Goal: Task Accomplishment & Management: Use online tool/utility

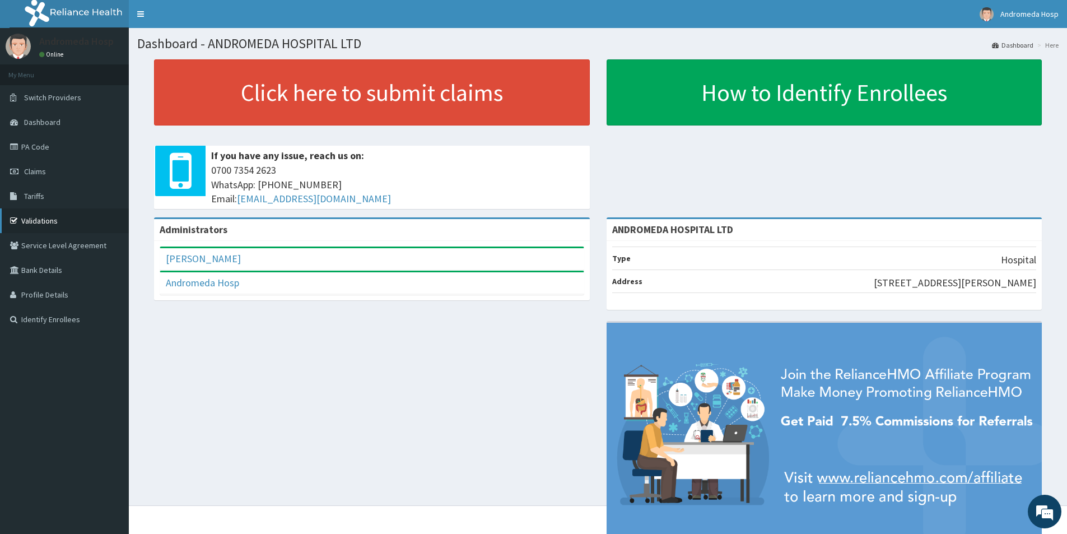
click at [45, 225] on link "Validations" at bounding box center [64, 220] width 129 height 25
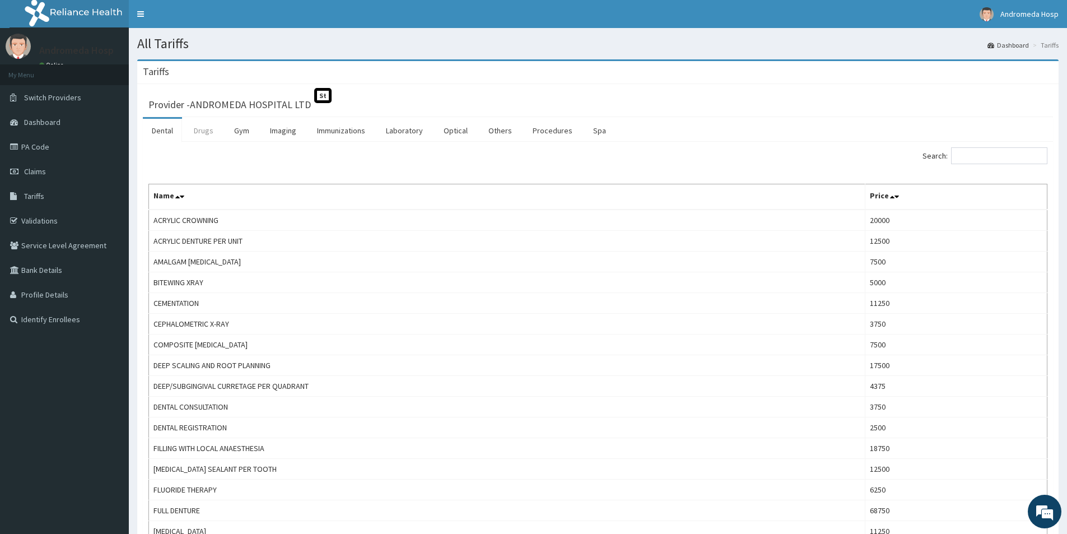
click at [204, 133] on link "Drugs" at bounding box center [204, 131] width 38 height 24
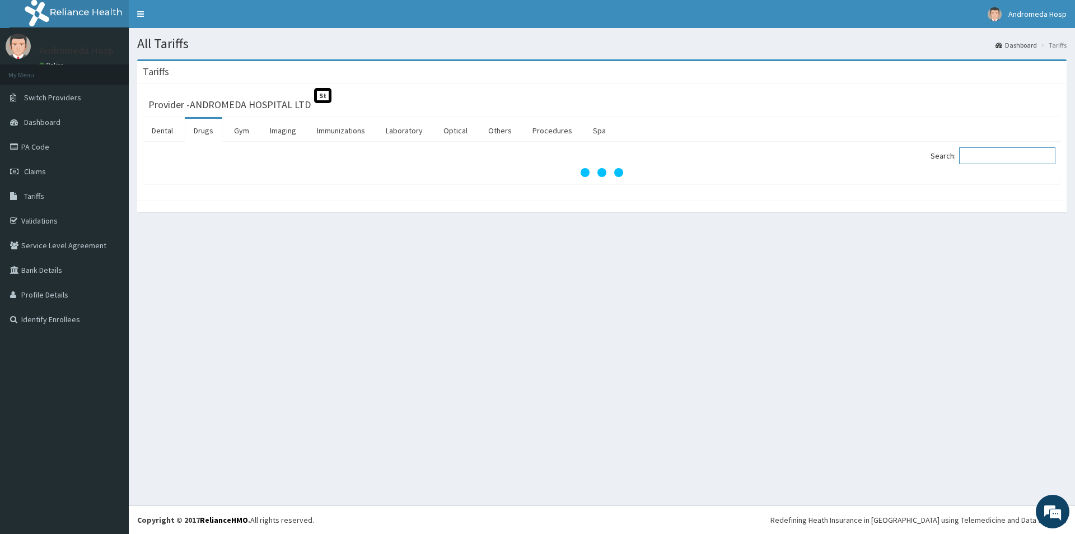
click at [1001, 156] on input "Search:" at bounding box center [1007, 155] width 96 height 17
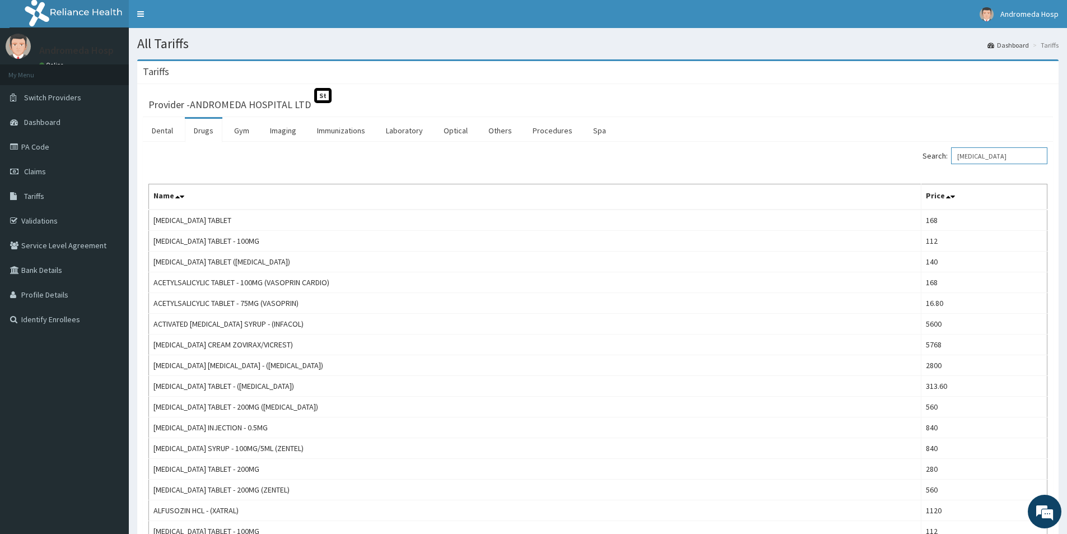
type input "AMLODIPINE"
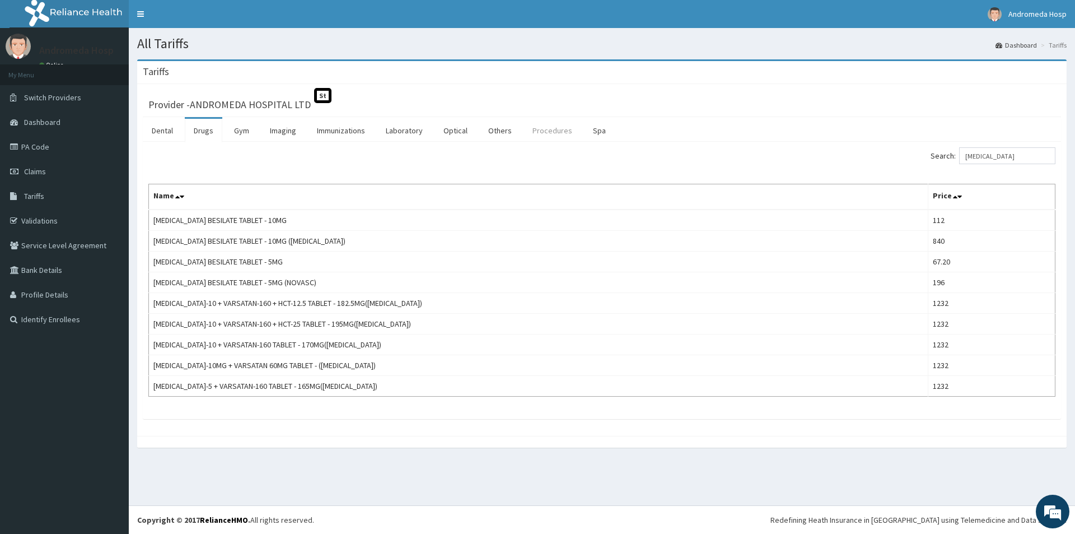
click at [558, 130] on link "Procedures" at bounding box center [552, 131] width 58 height 24
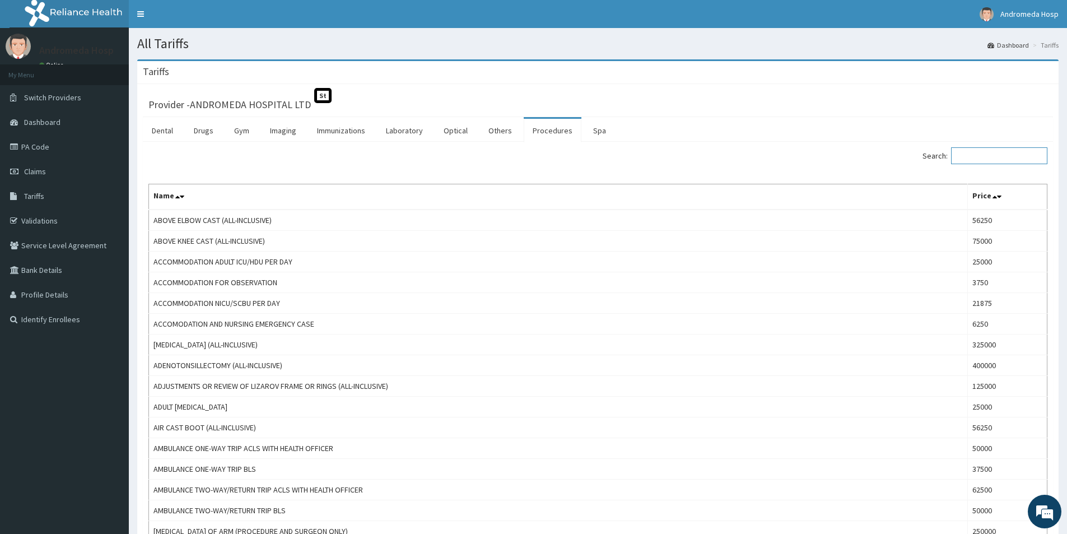
click at [1005, 155] on input "Search:" at bounding box center [999, 155] width 96 height 17
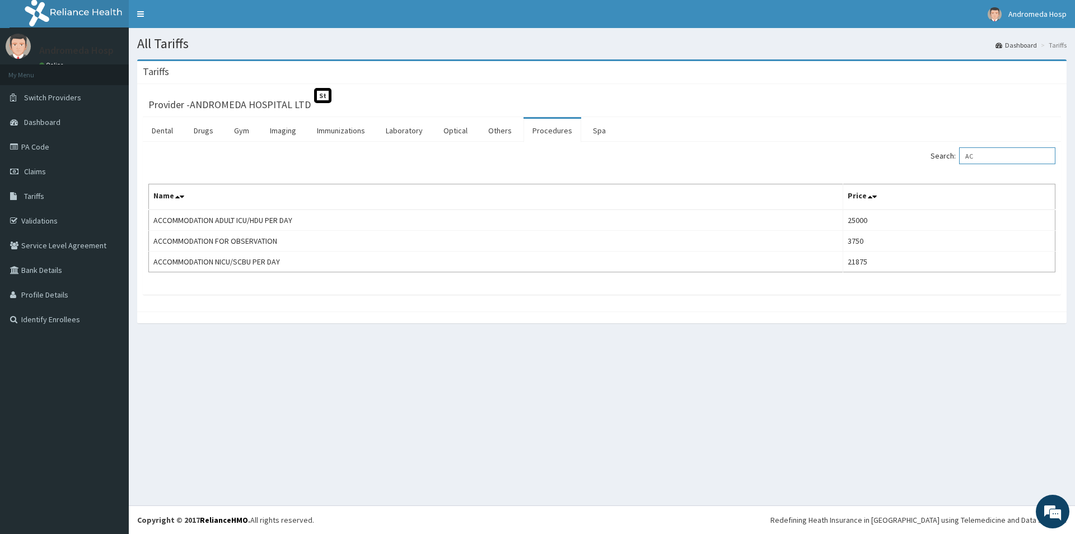
type input "A"
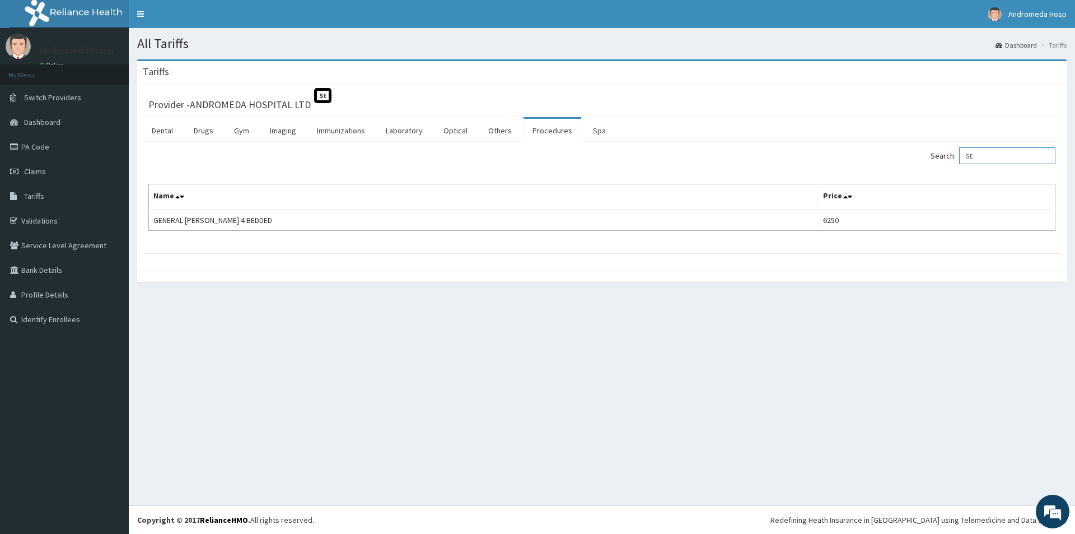
type input "G"
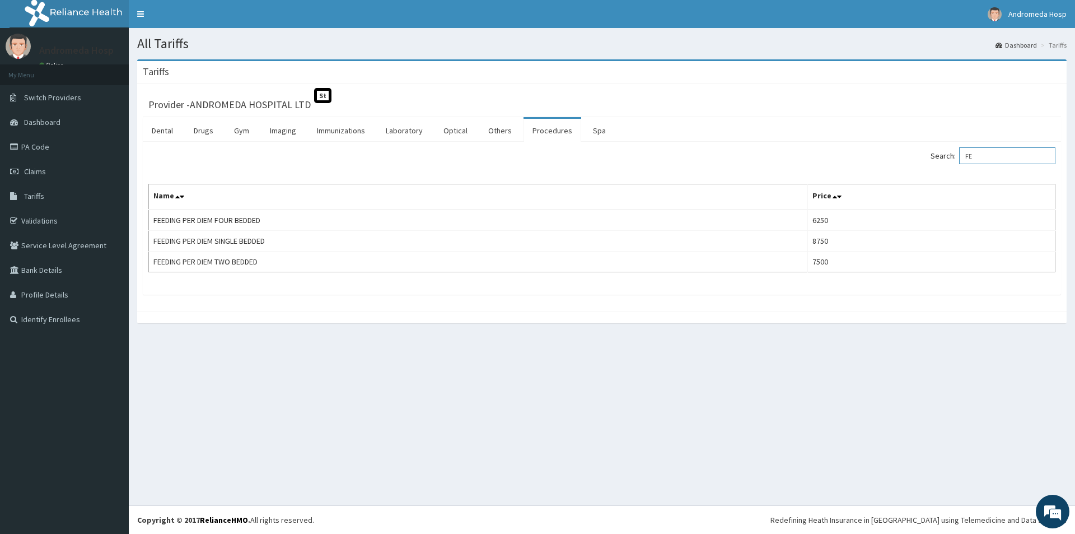
type input "F"
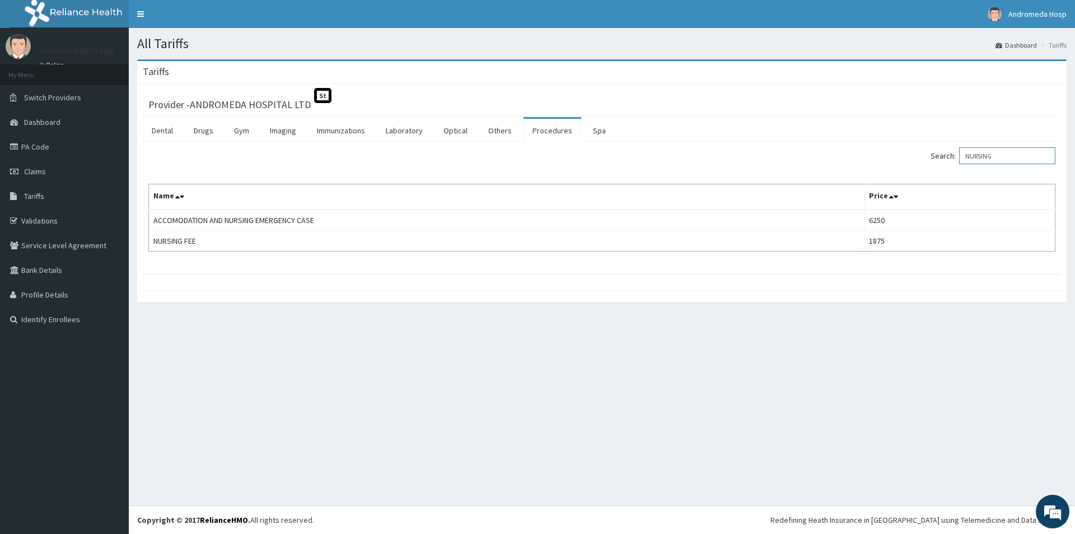
type input "NURSING"
click at [62, 147] on link "PA Code" at bounding box center [64, 146] width 129 height 25
